Goal: Navigation & Orientation: Find specific page/section

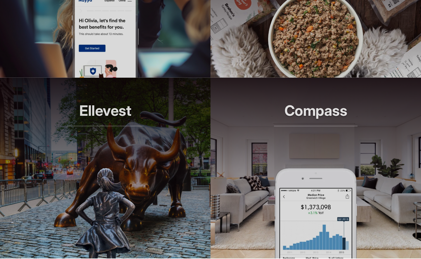
scroll to position [523, 0]
click at [176, 110] on header "Ellevest Smarter investing, built for her" at bounding box center [105, 123] width 211 height 90
click at [243, 119] on header "Compass Smarter tools for modern agents" at bounding box center [316, 123] width 211 height 90
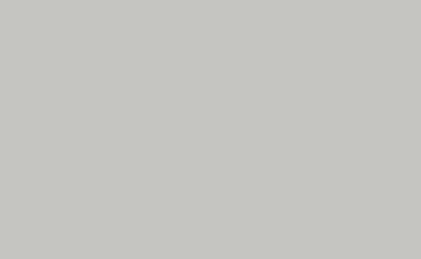
scroll to position [2108, 0]
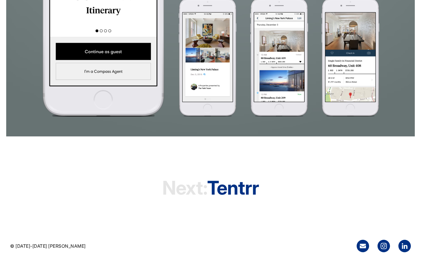
scroll to position [1014, 0]
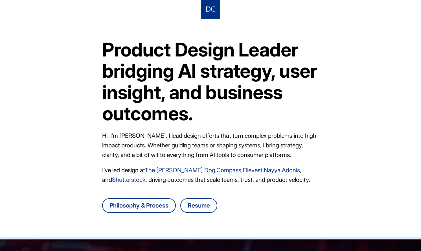
scroll to position [331, 0]
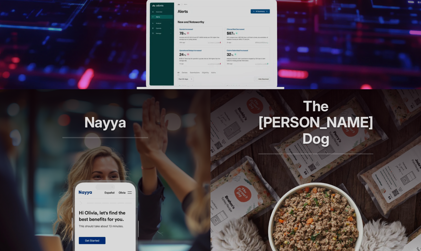
click at [212, 63] on img at bounding box center [211, 44] width 148 height 90
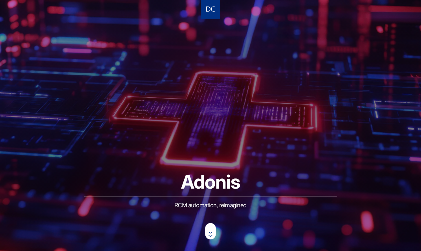
click at [205, 7] on nav at bounding box center [210, 9] width 19 height 19
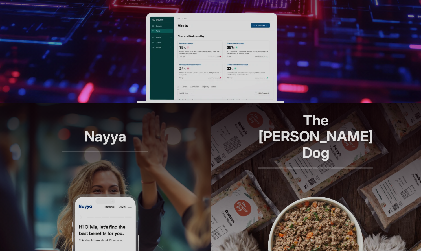
scroll to position [410, 0]
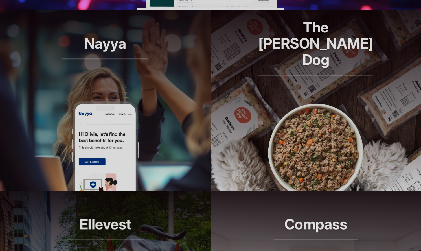
click at [153, 90] on header "Nayya Smarter decisions, better benefits" at bounding box center [105, 55] width 211 height 90
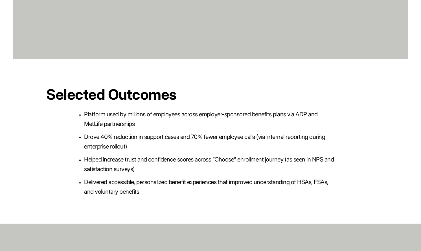
scroll to position [1457, 0]
